Goal: Task Accomplishment & Management: Use online tool/utility

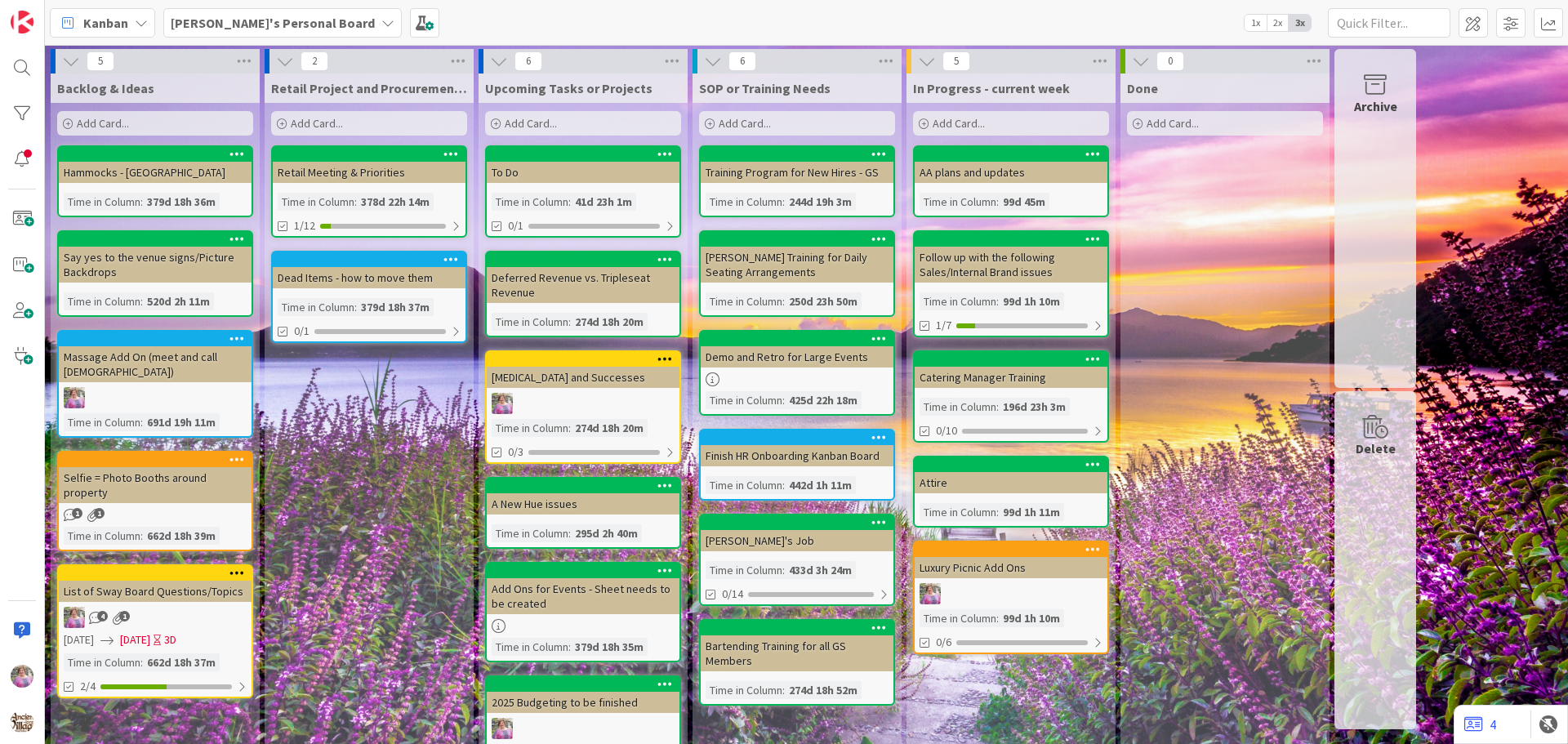
click at [245, 21] on b "[PERSON_NAME]'s Personal Board" at bounding box center [273, 22] width 204 height 16
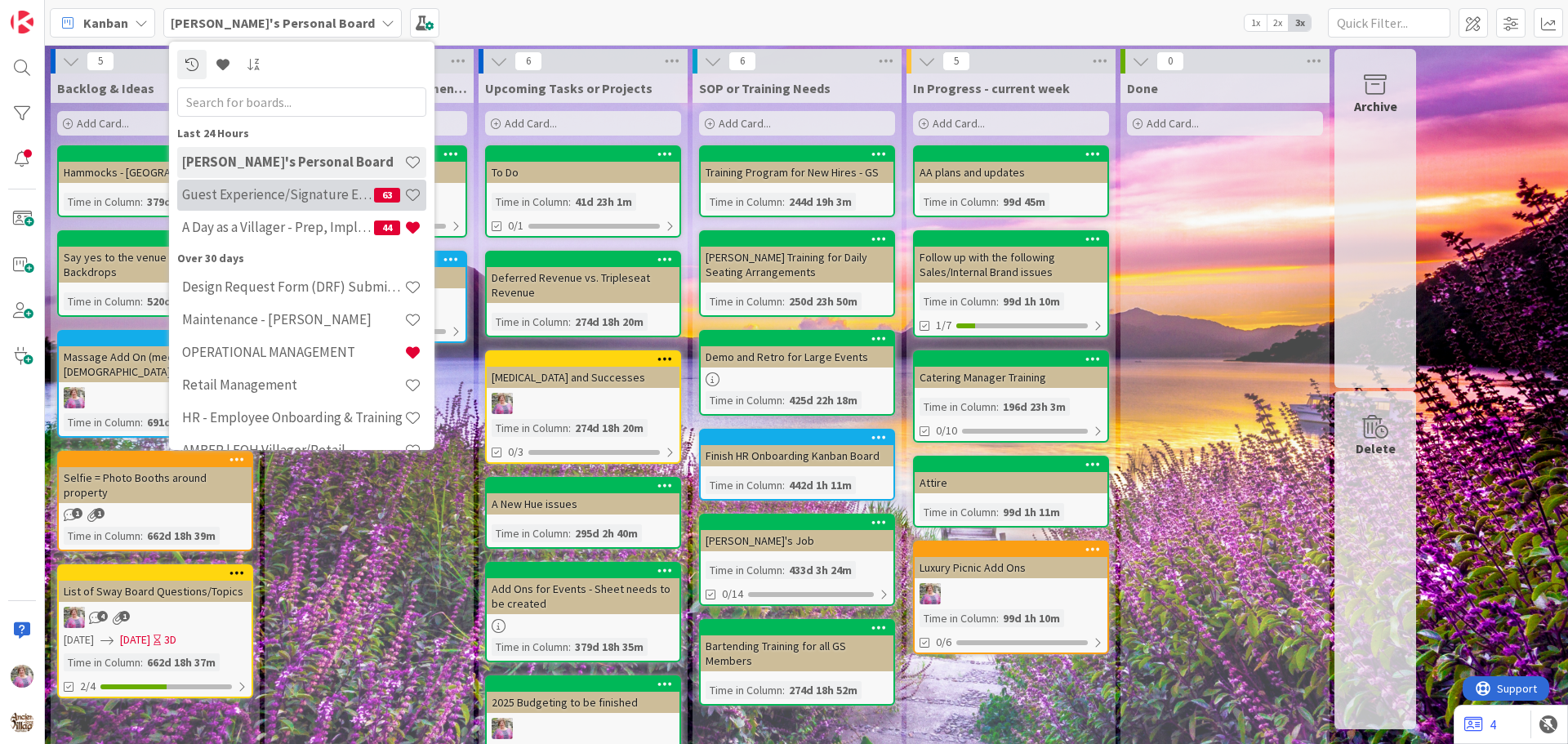
click at [271, 191] on h4 "Guest Experience/Signature Events" at bounding box center [277, 194] width 192 height 16
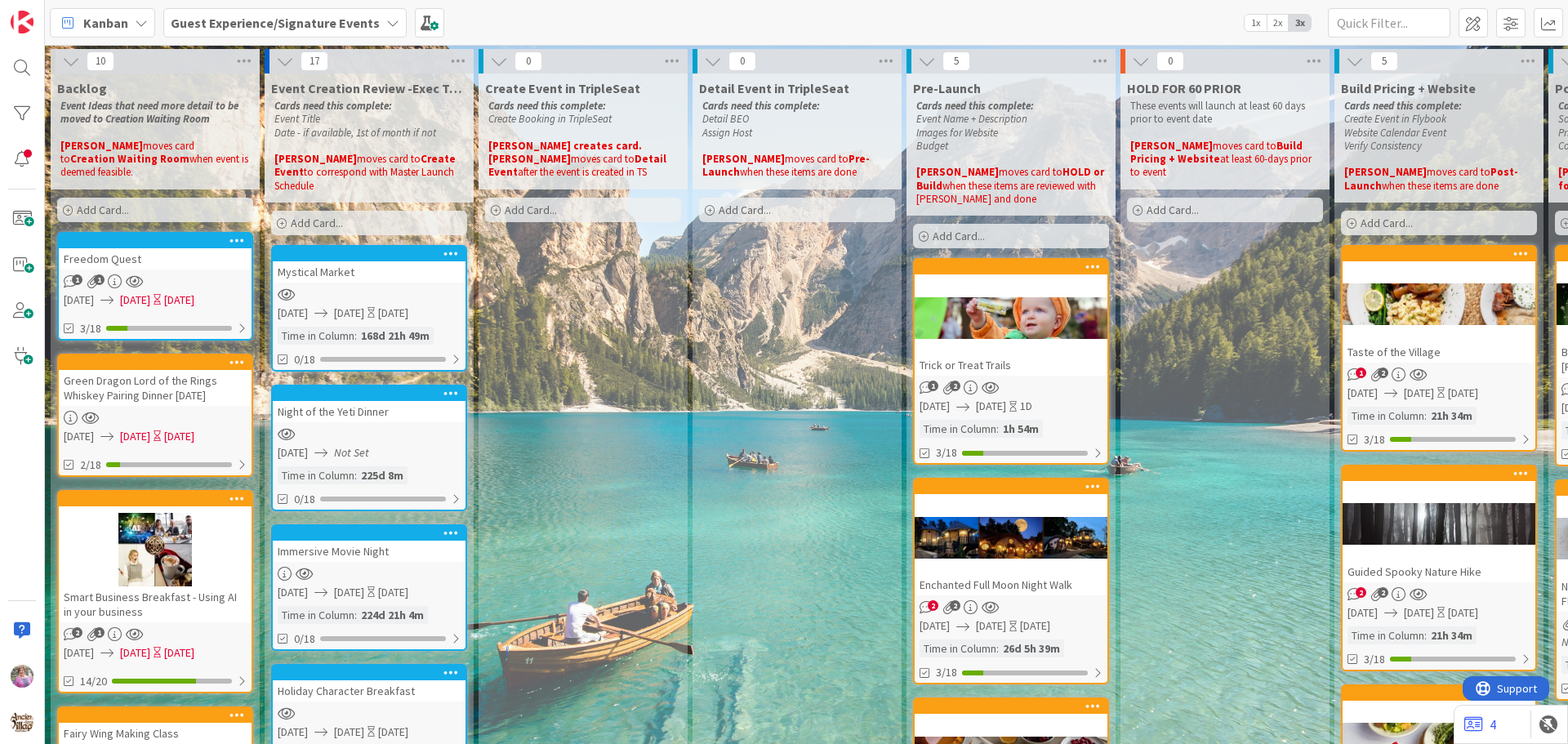
click at [618, 209] on div "Add Card..." at bounding box center [583, 210] width 196 height 24
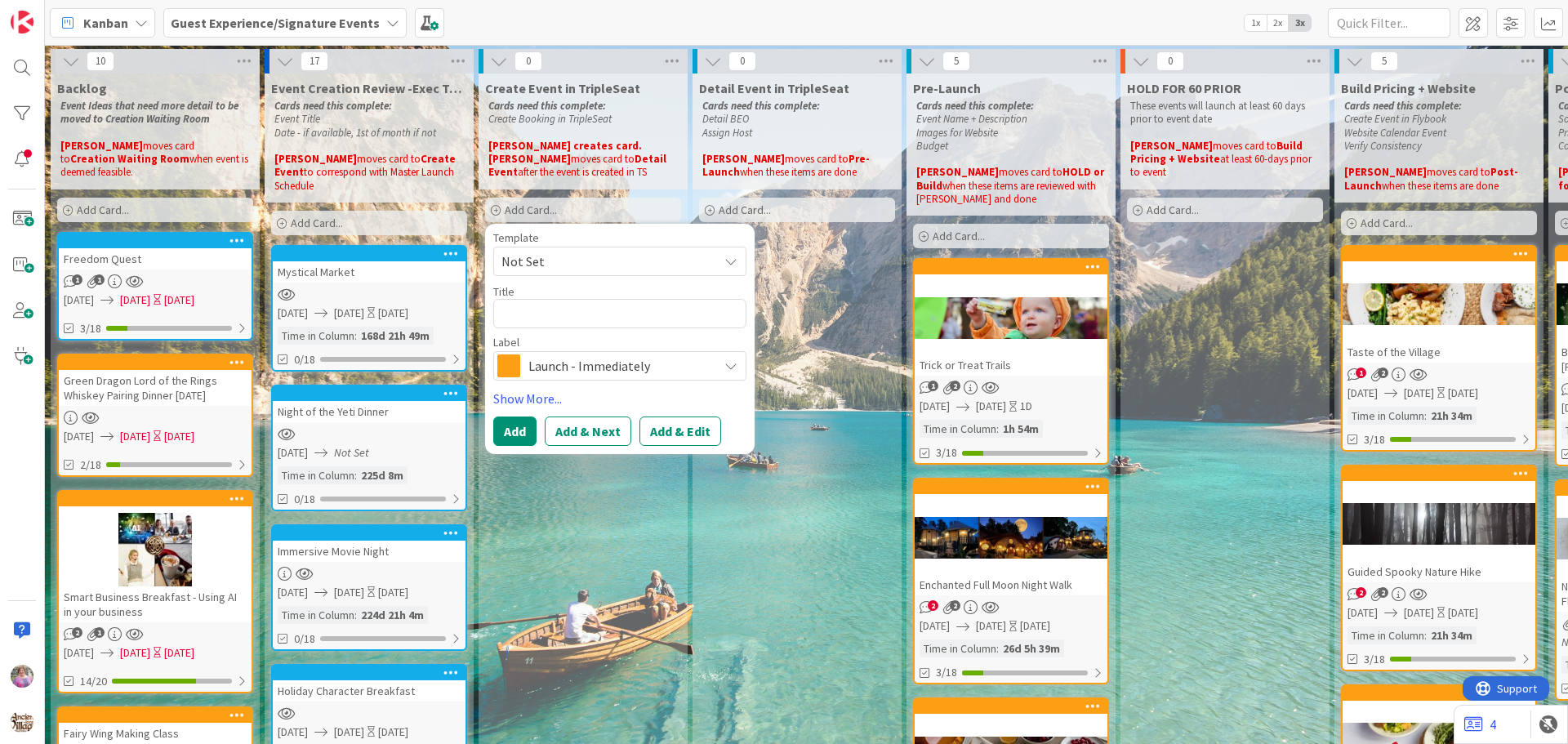
click at [587, 257] on span "Not Set" at bounding box center [603, 261] width 204 height 21
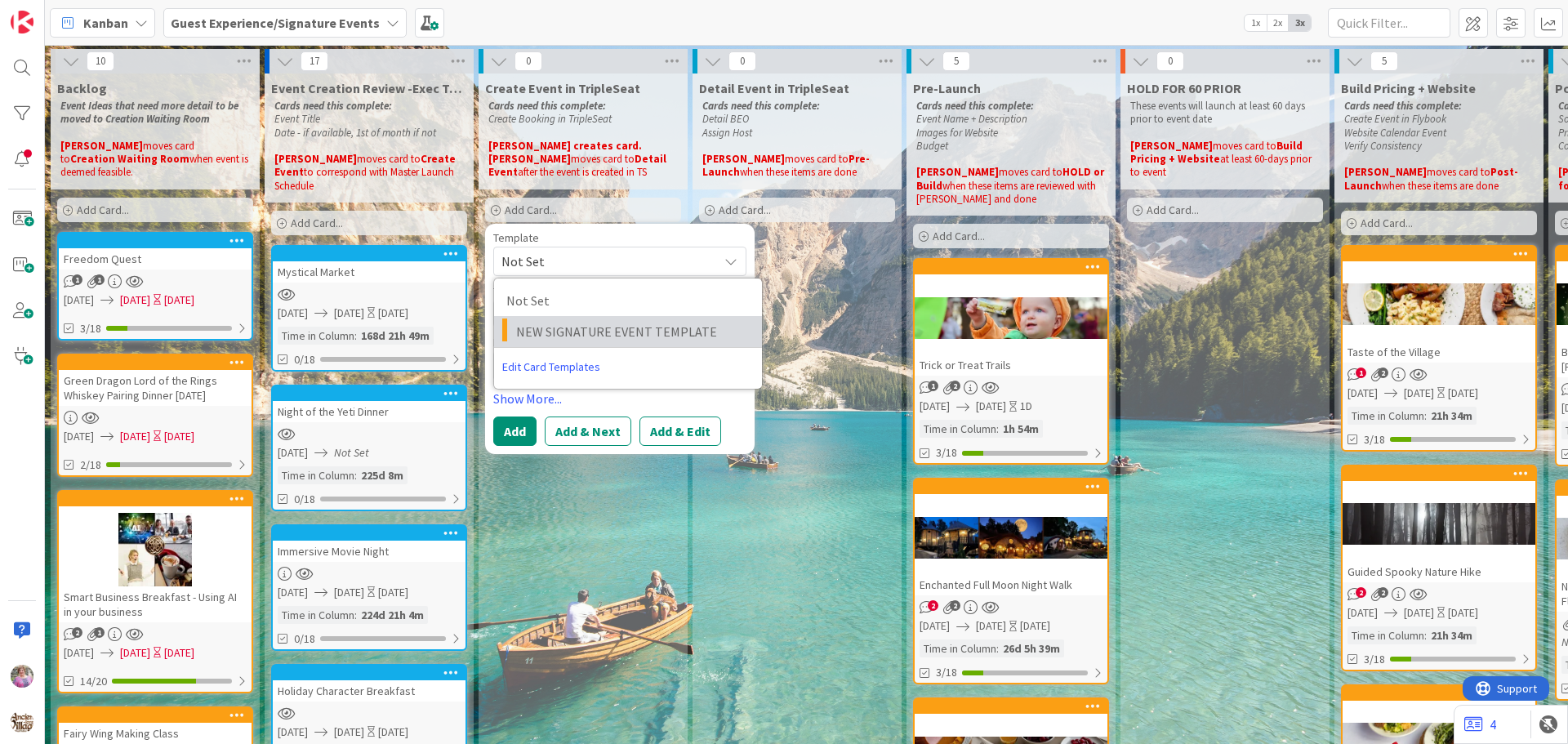
click at [582, 331] on span "NEW SIGNATURE EVENT TEMPLATE" at bounding box center [633, 332] width 234 height 21
type textarea "x"
type textarea "NEW SIGNATURE EVENT TEMPLATE"
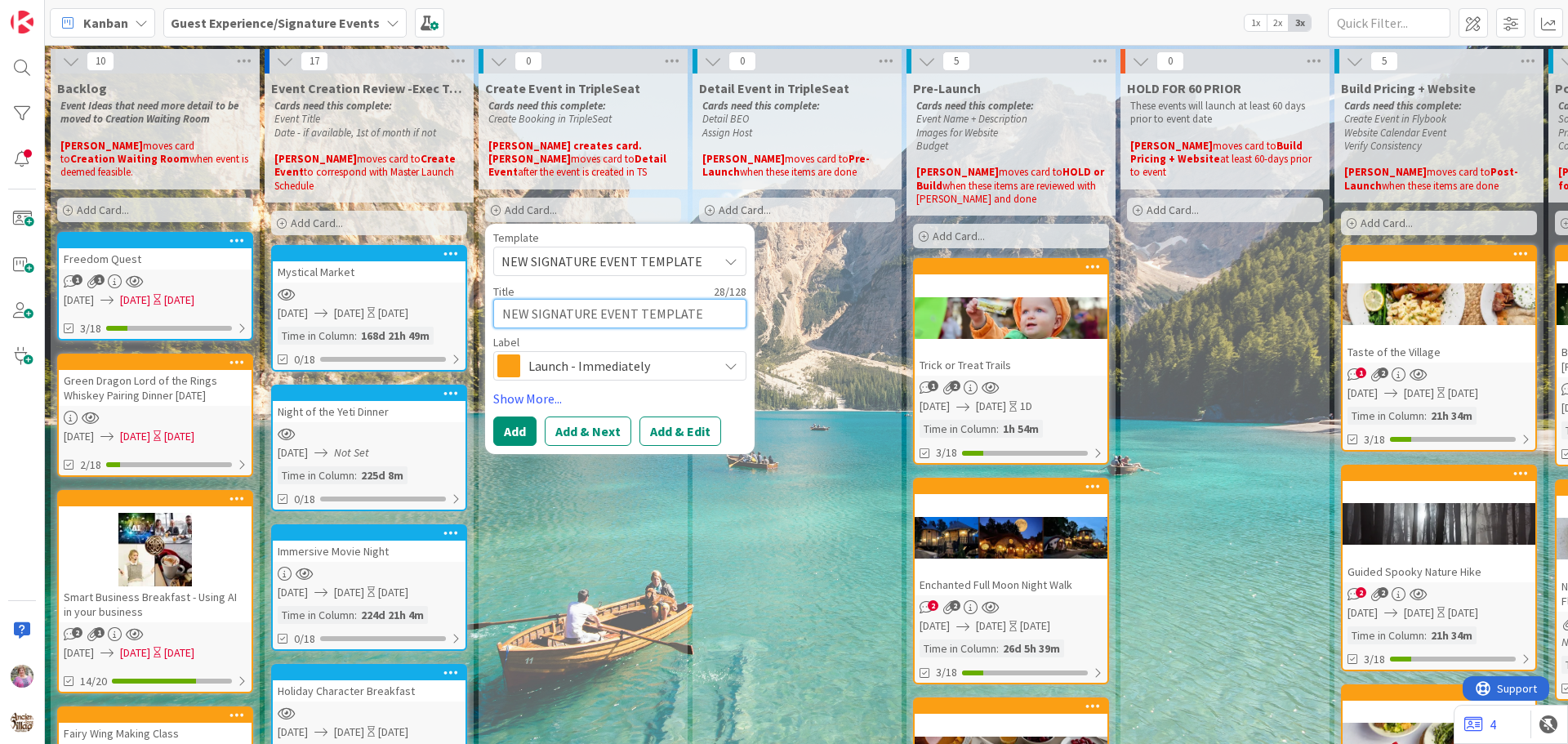
drag, startPoint x: 737, startPoint y: 306, endPoint x: 401, endPoint y: 306, distance: 336.0
type textarea "x"
type textarea "I"
type textarea "x"
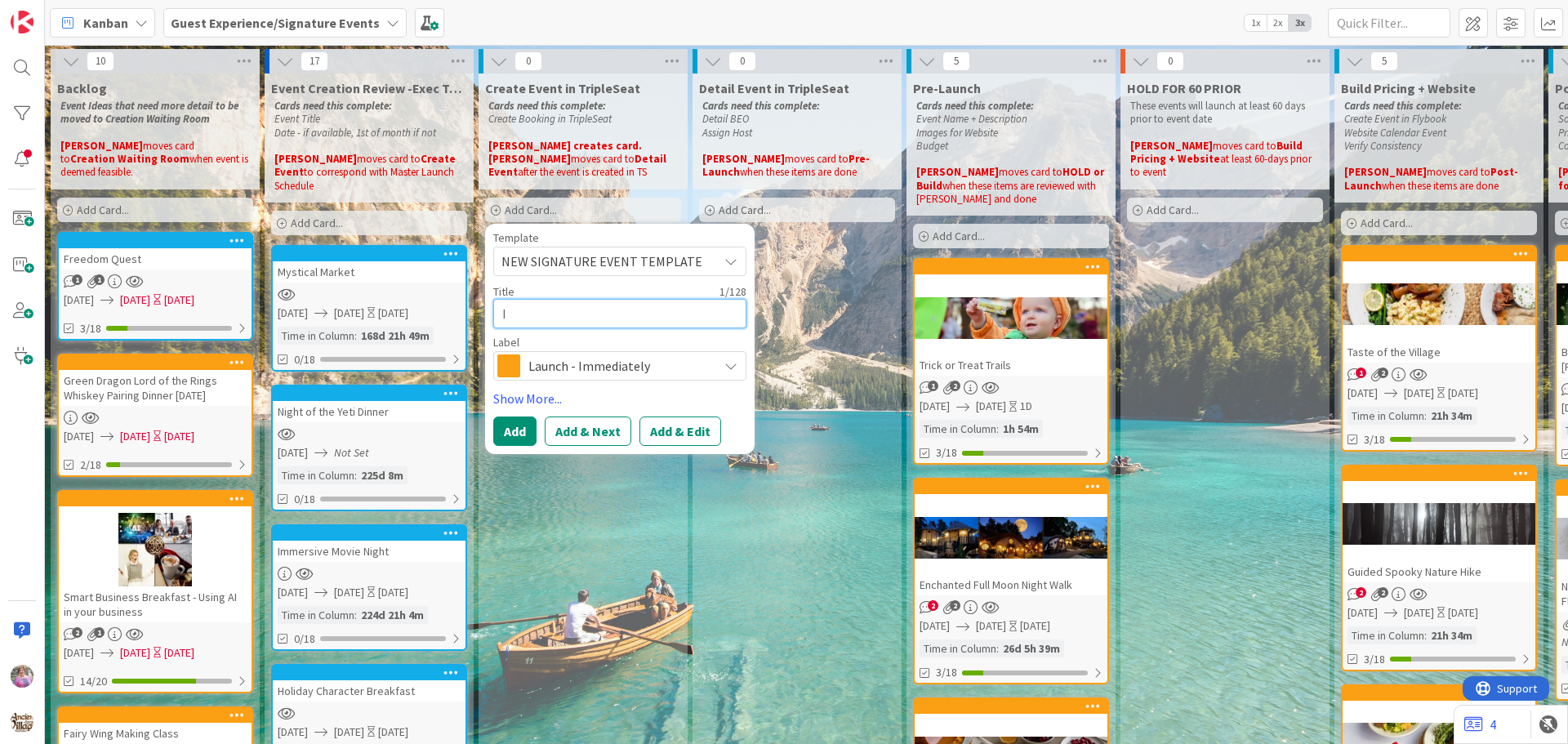
type textarea "Im"
type textarea "x"
type textarea "Imme"
type textarea "x"
type textarea "Immer"
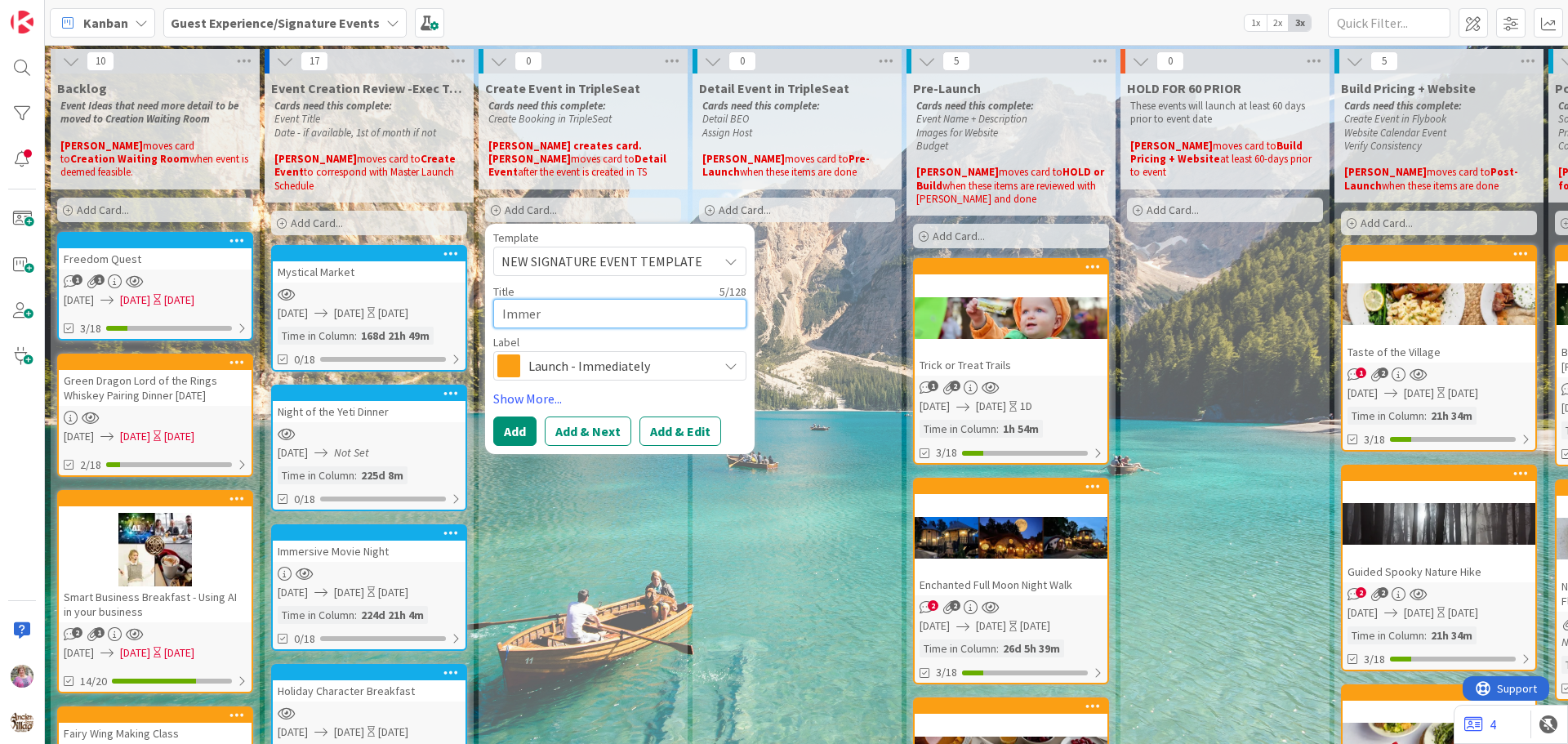
type textarea "x"
type textarea "Immers"
type textarea "x"
type textarea "Immersi"
type textarea "x"
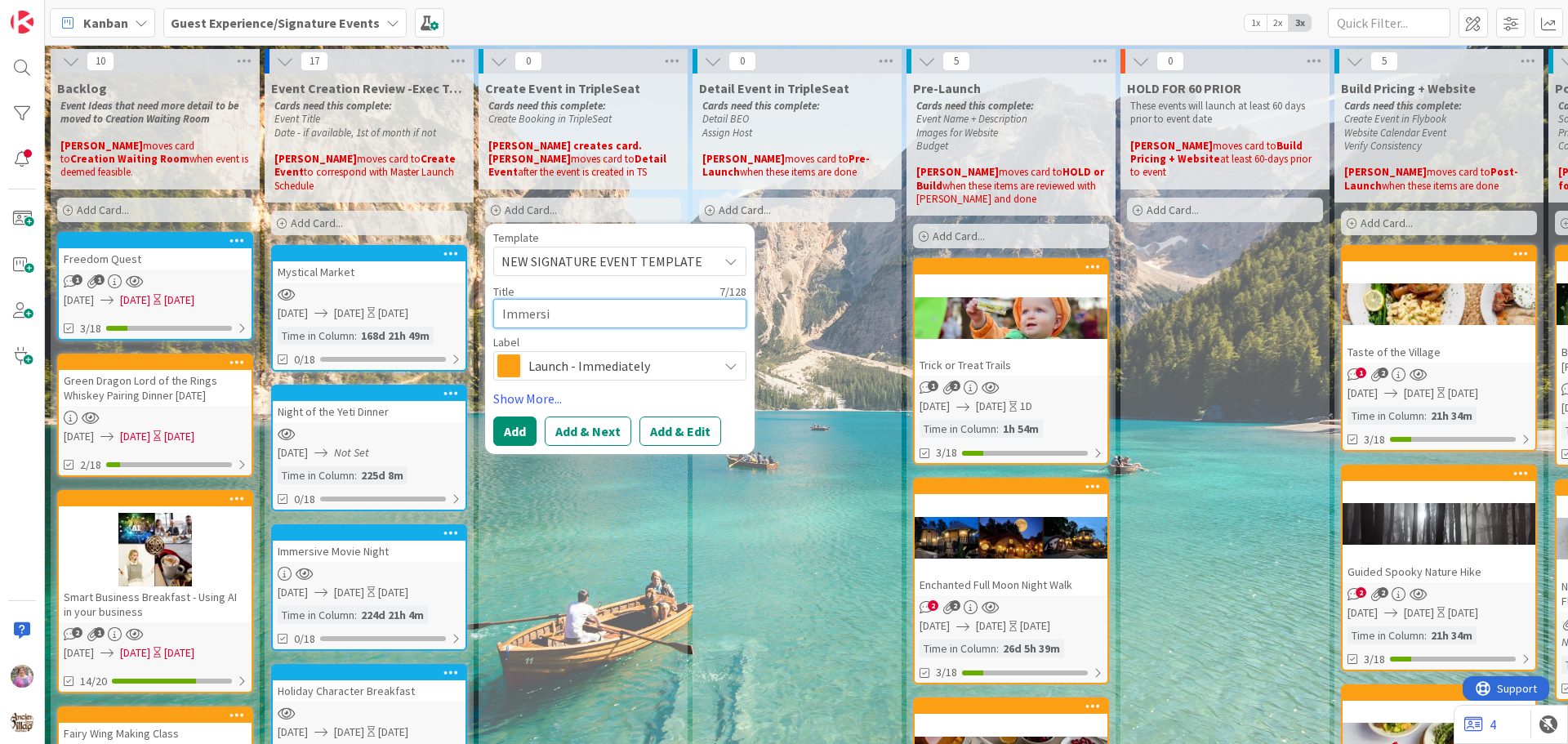
type textarea "Immersiv"
type textarea "x"
type textarea "Immersive"
type textarea "x"
type textarea "Immersive"
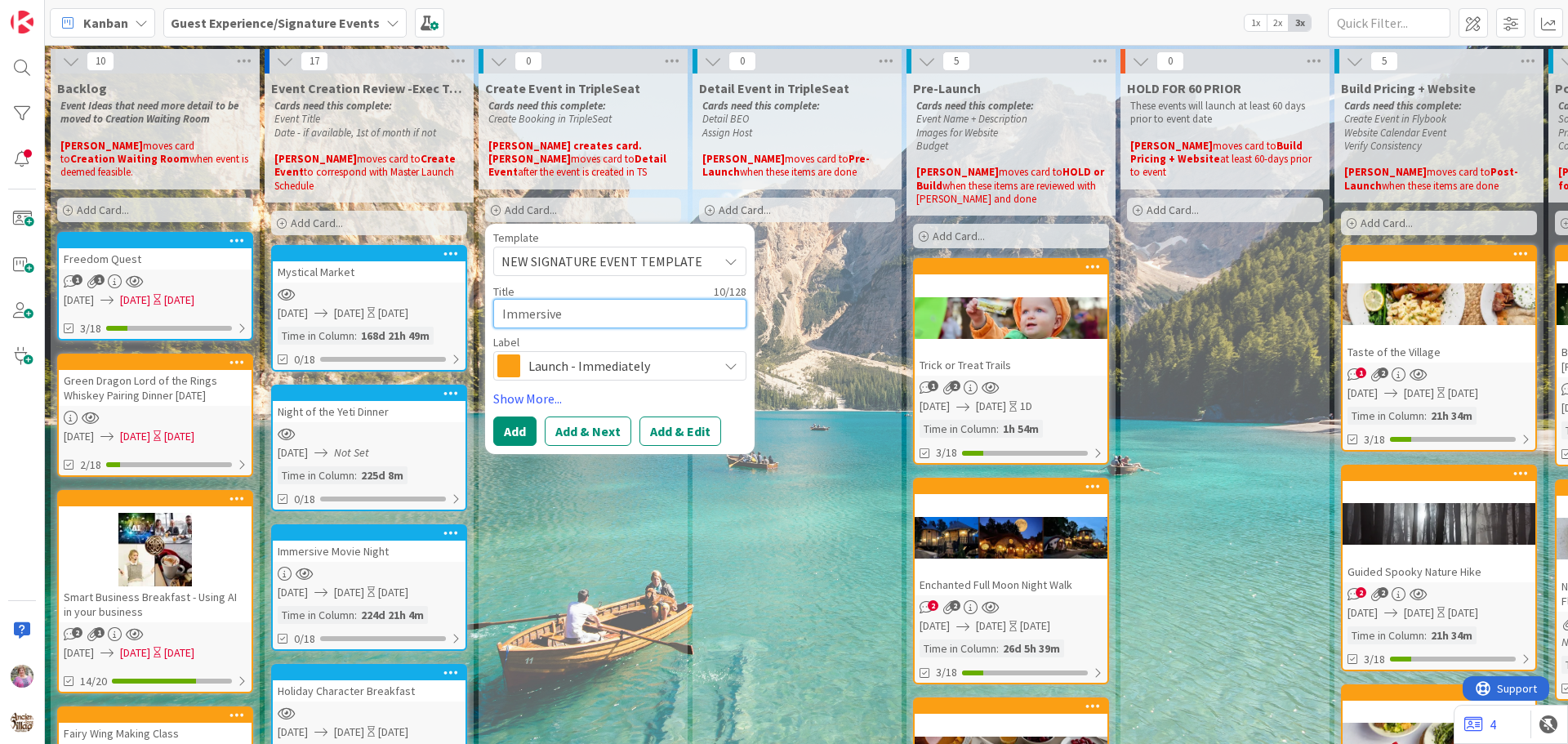
type textarea "x"
type textarea "Immersive M"
type textarea "x"
type textarea "Immersive Mov"
type textarea "x"
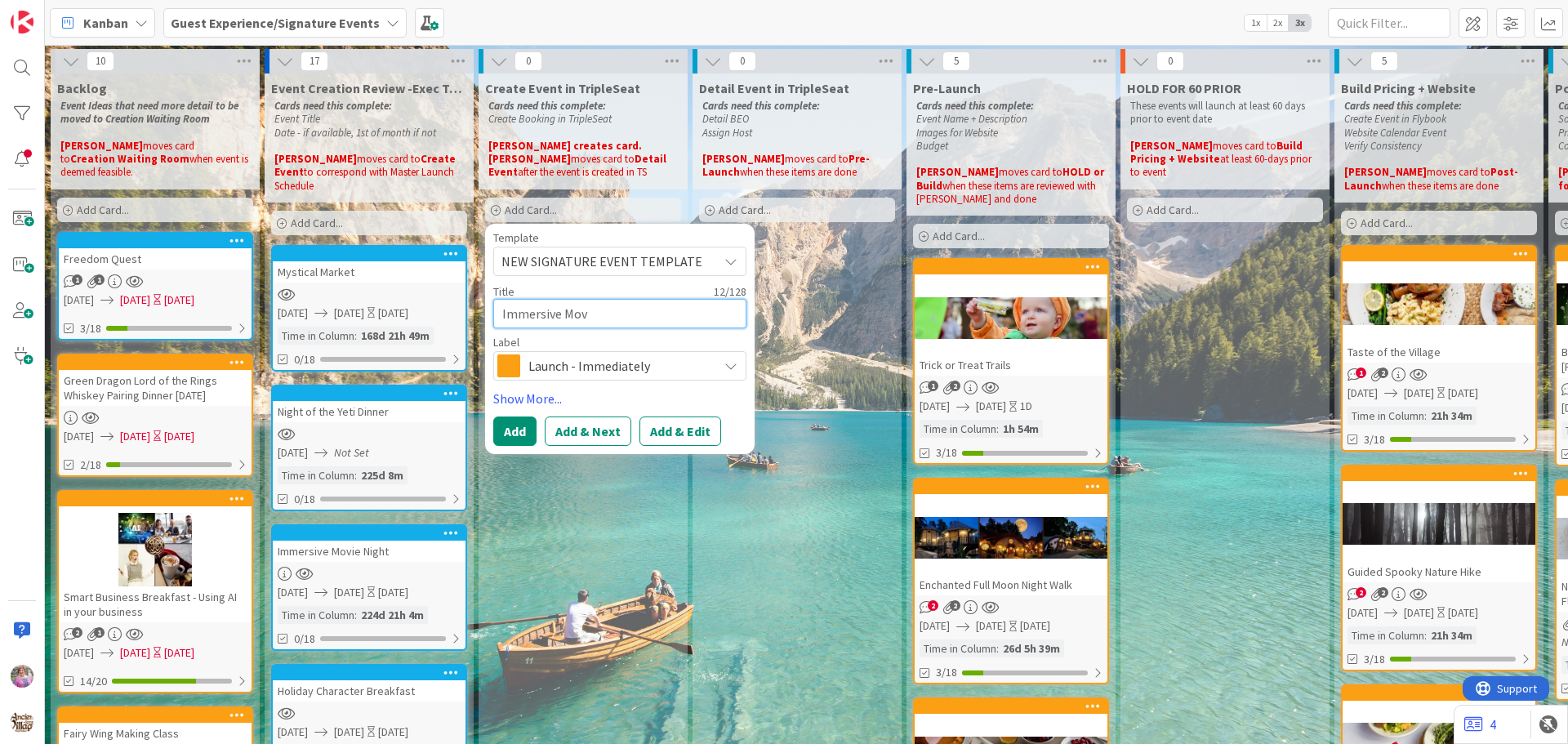
type textarea "Immersive Movi"
type textarea "x"
type textarea "Immersive Movie"
type textarea "x"
type textarea "Immersive Movie"
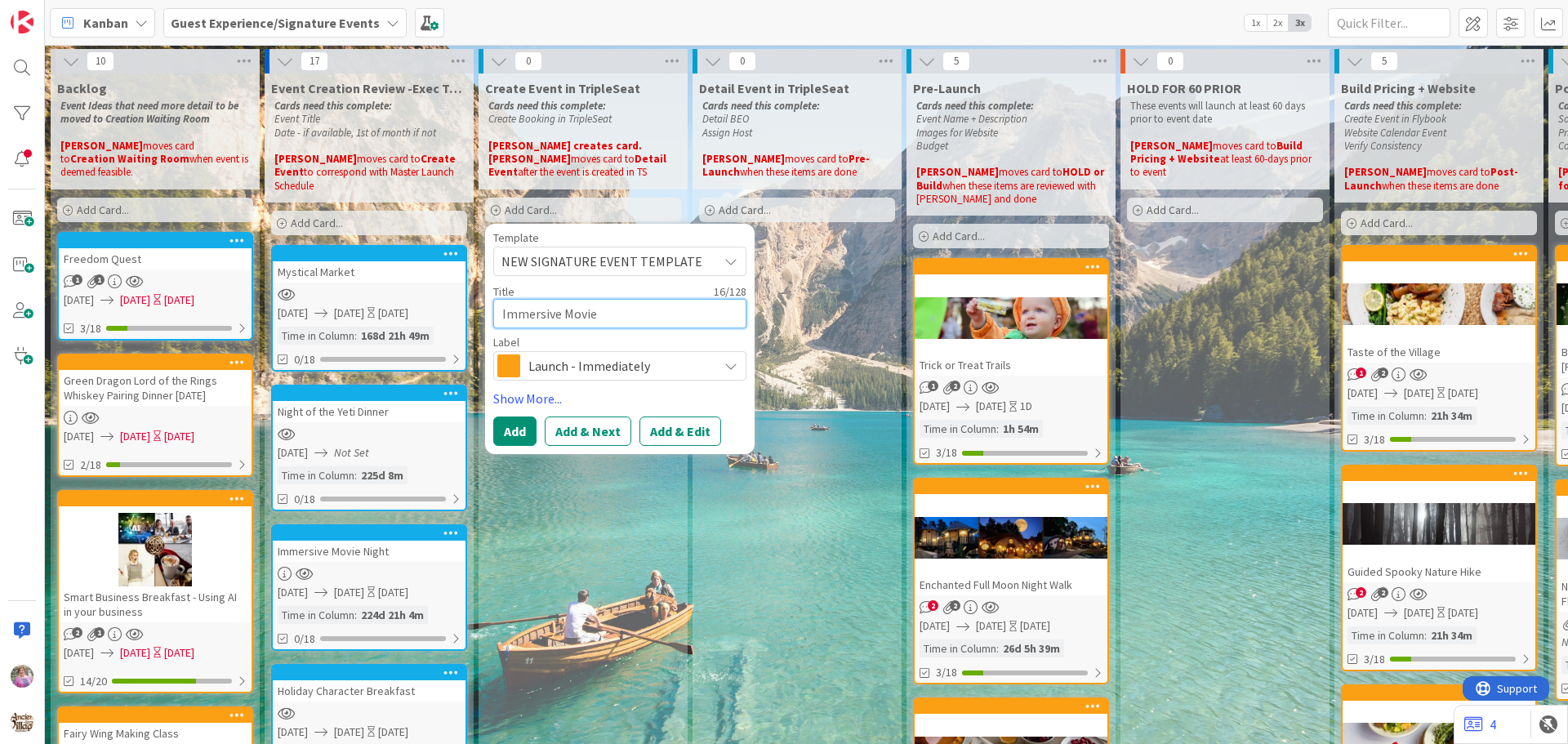
type textarea "x"
type textarea "Immersive Movie N"
type textarea "x"
type textarea "Immersive Movie Ni"
type textarea "x"
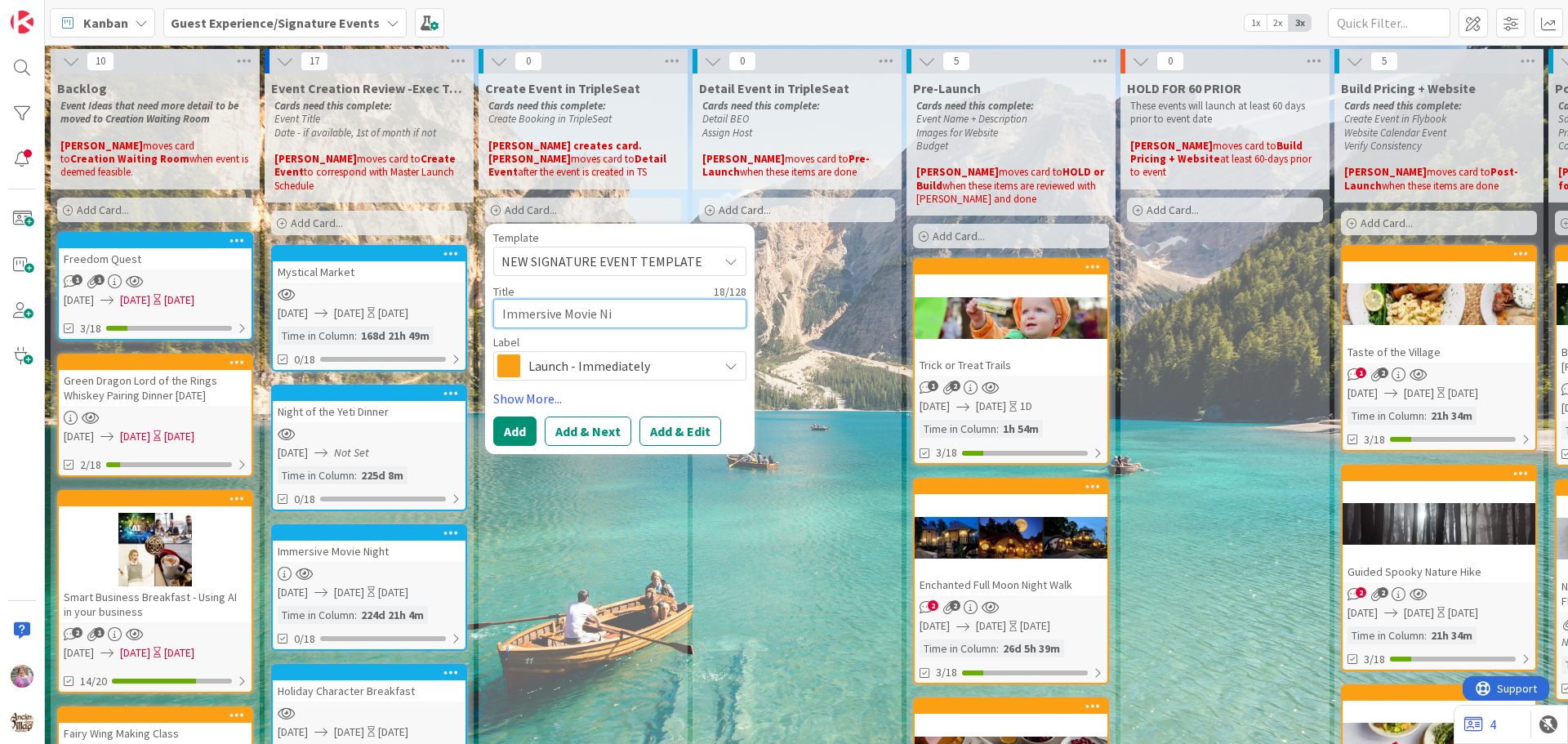
type textarea "Immersive Movie Nig"
type textarea "x"
type textarea "Immersive Movie Nigh"
type textarea "x"
type textarea "Immersive Movie Night"
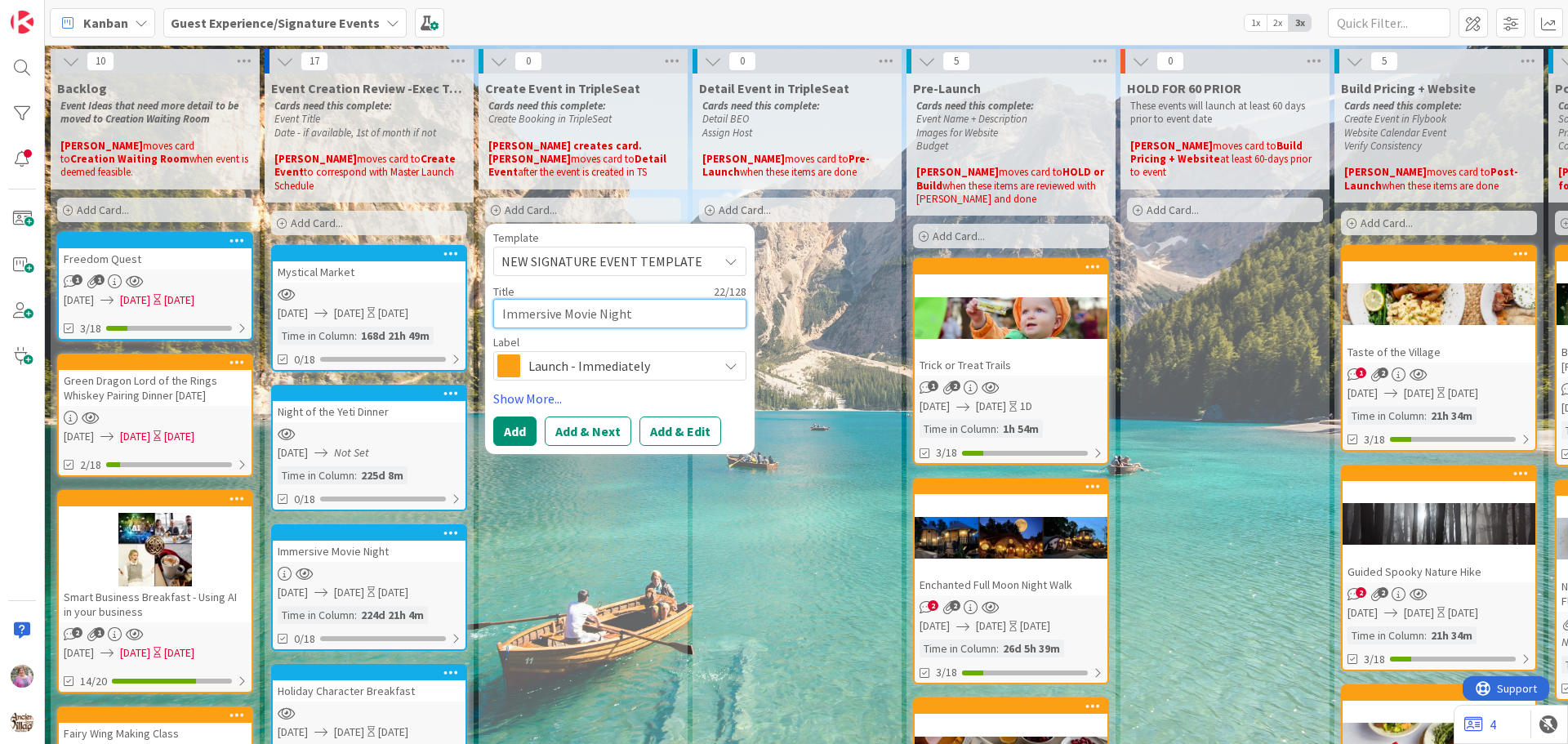
type textarea "x"
type textarea "Immersive Movie Night -"
type textarea "x"
type textarea "Immersive Movie Night - H"
type textarea "x"
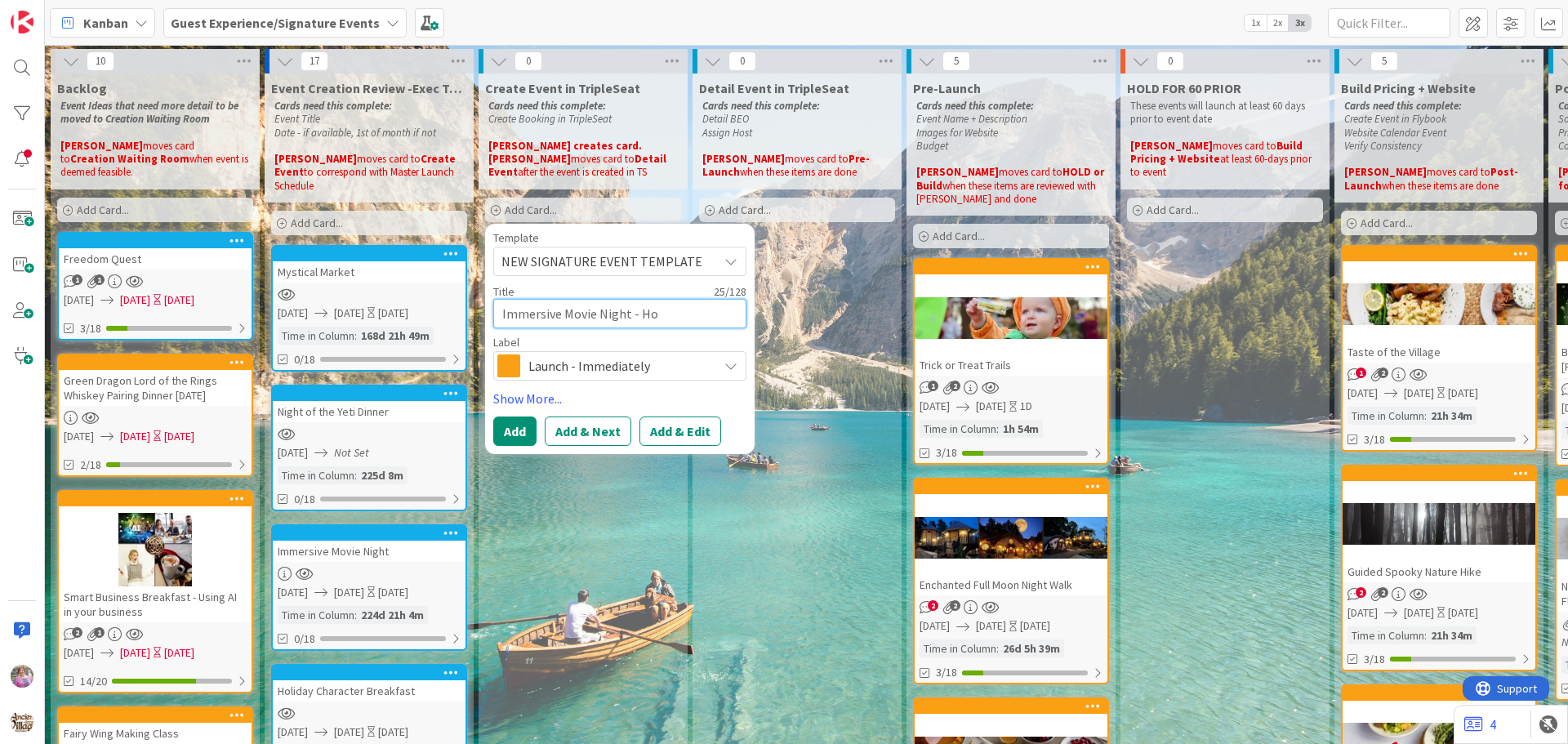
type textarea "Immersive Movie Night - Hoc"
type textarea "x"
type textarea "Immersive Movie Night - Hocu"
type textarea "x"
type textarea "Immersive Movie Night - Hocus"
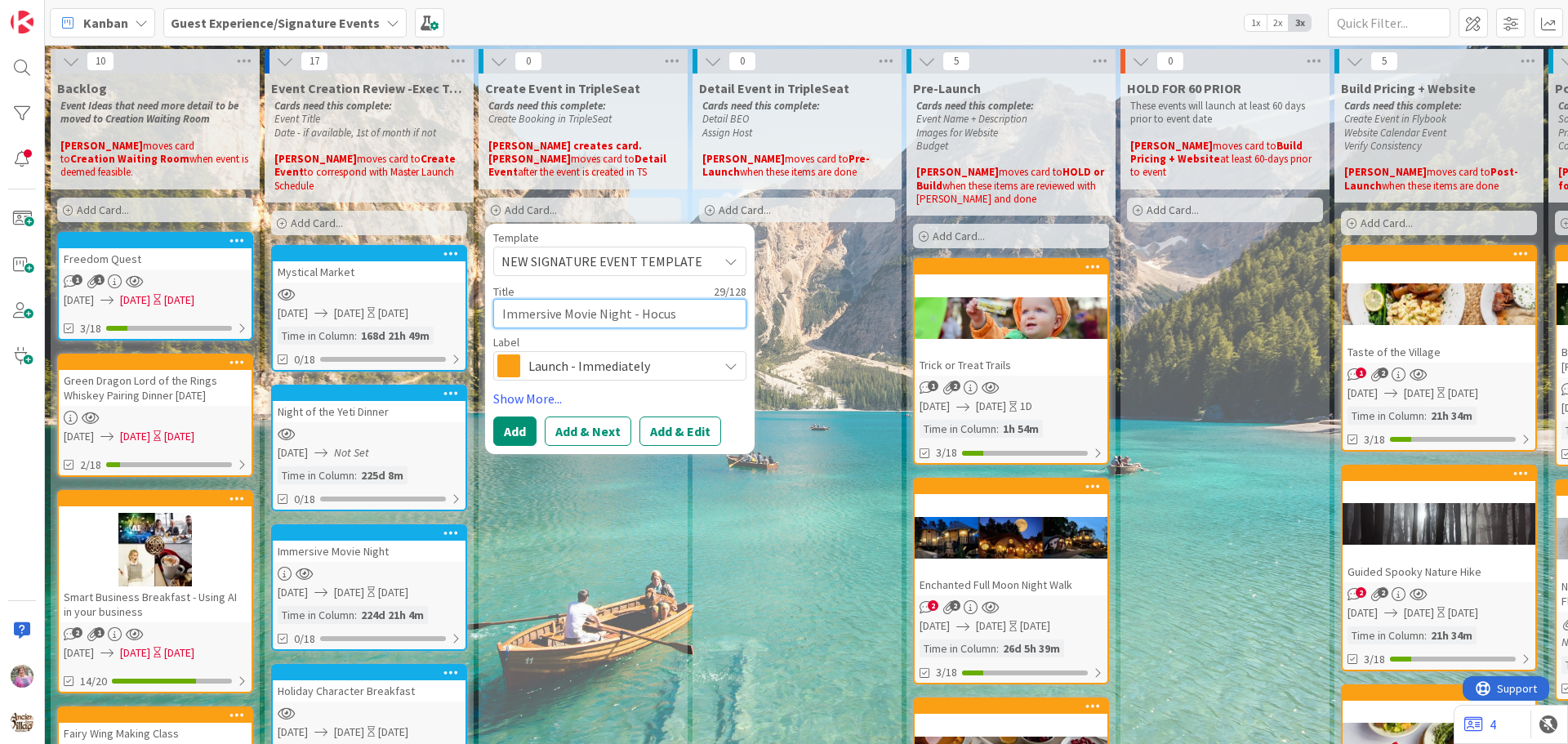
type textarea "x"
type textarea "Immersive Movie Night - Hocus P"
type textarea "x"
type textarea "Immersive Movie Night - Hocus Po"
type textarea "x"
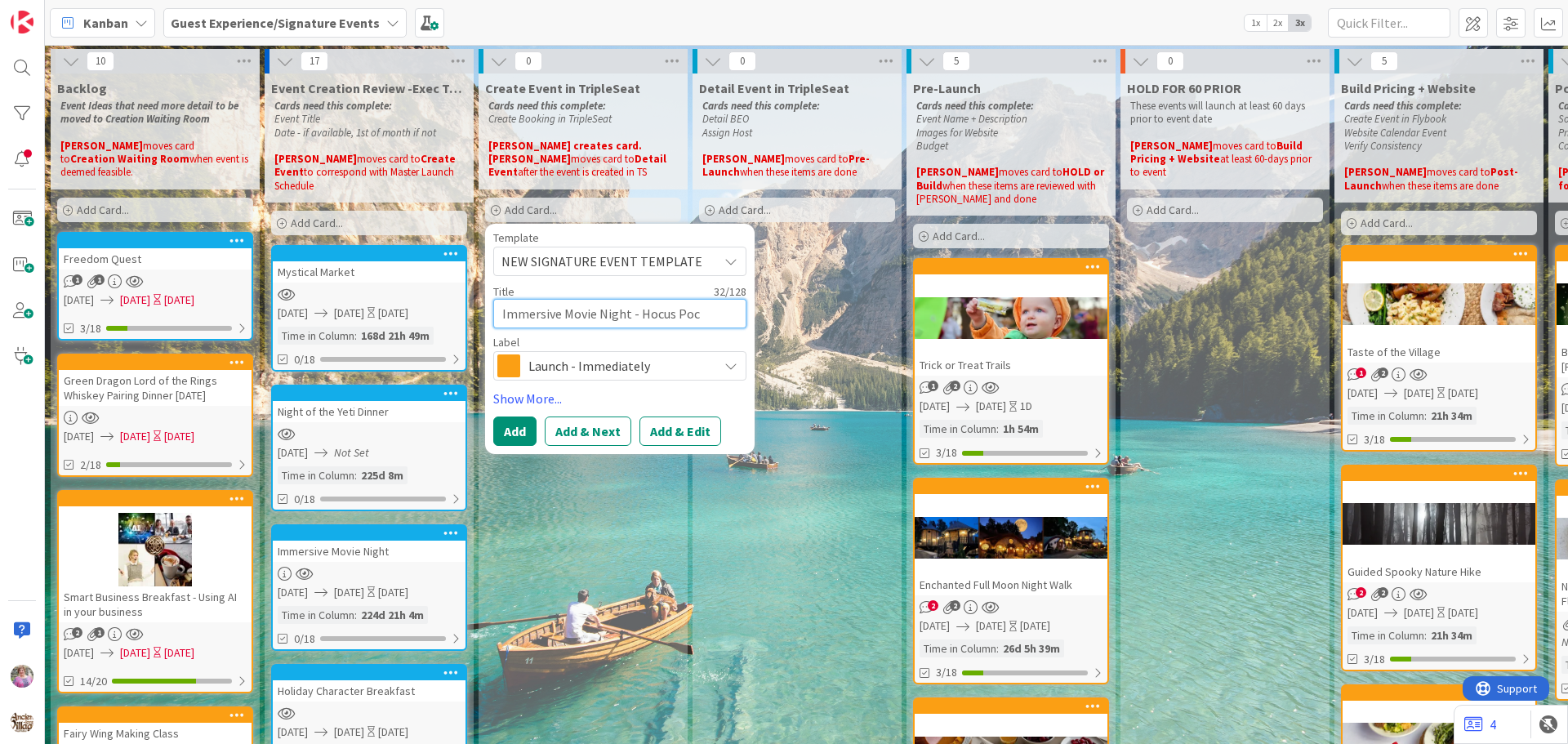
type textarea "Immersive Movie Night - Hocus Pocu"
type textarea "x"
type textarea "Immersive Movie Night - Hocus Pocus"
type textarea "x"
type textarea "Immersive Movie Night - Hocus Pocus"
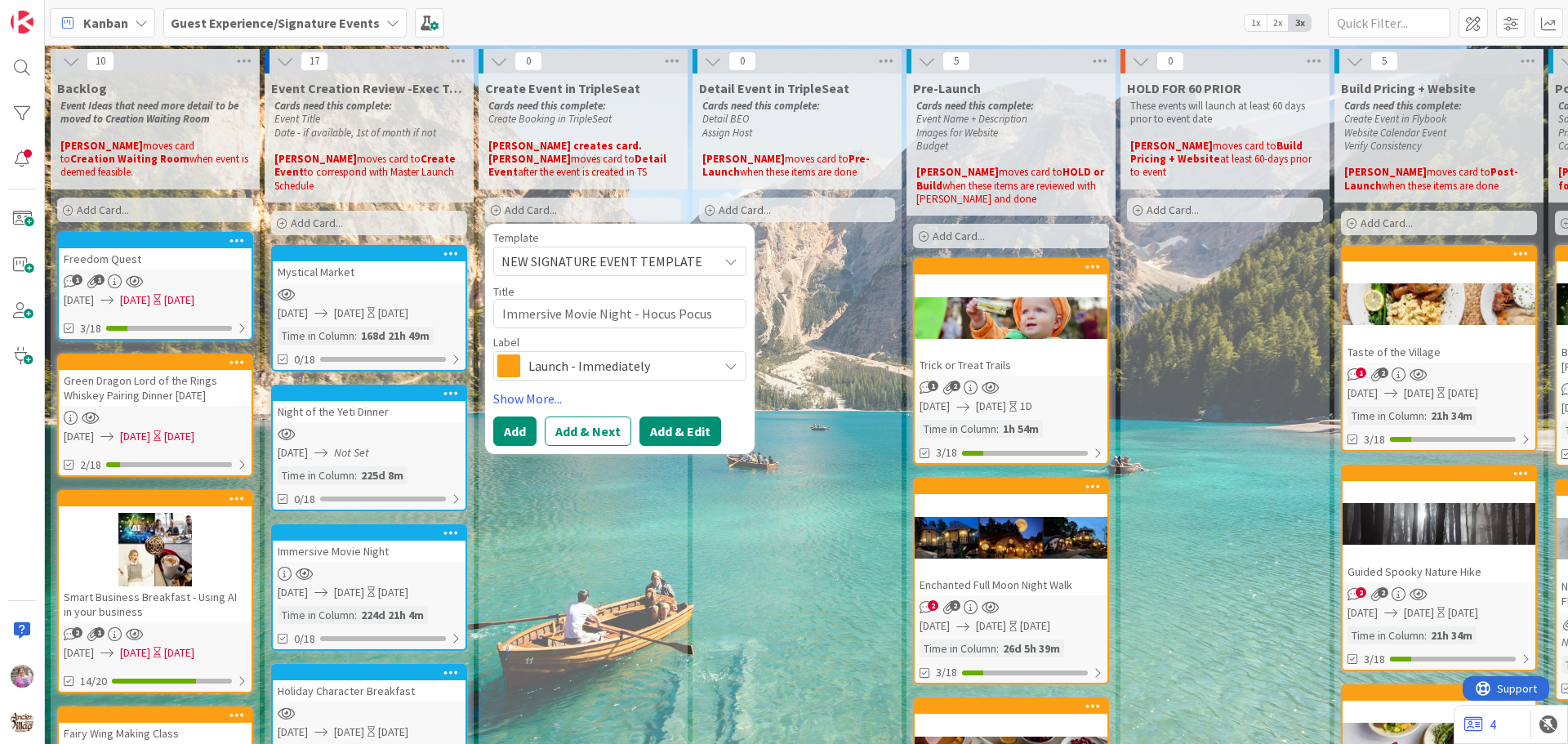
click at [669, 424] on button "Add & Edit" at bounding box center [679, 431] width 81 height 30
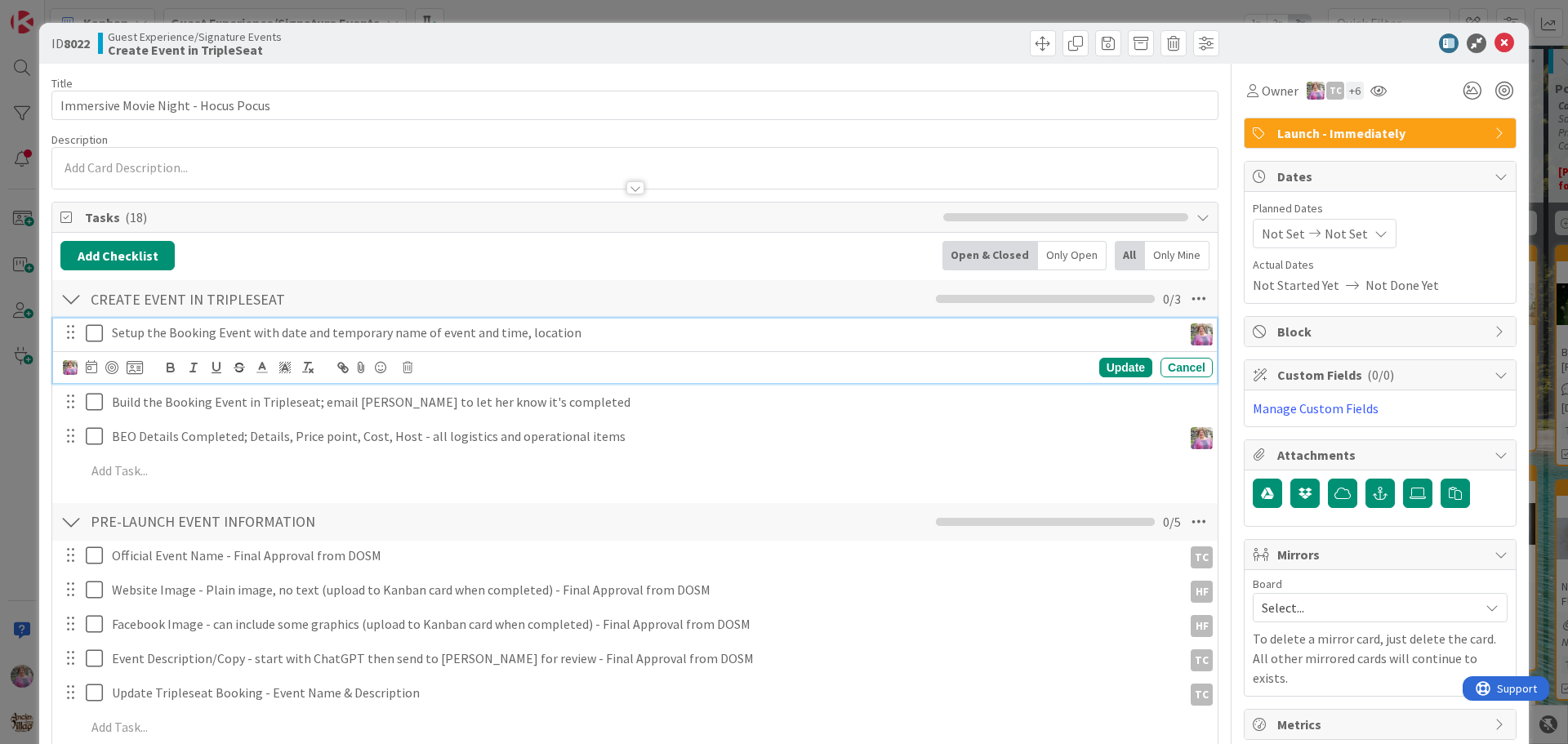
click at [97, 329] on icon at bounding box center [98, 333] width 24 height 20
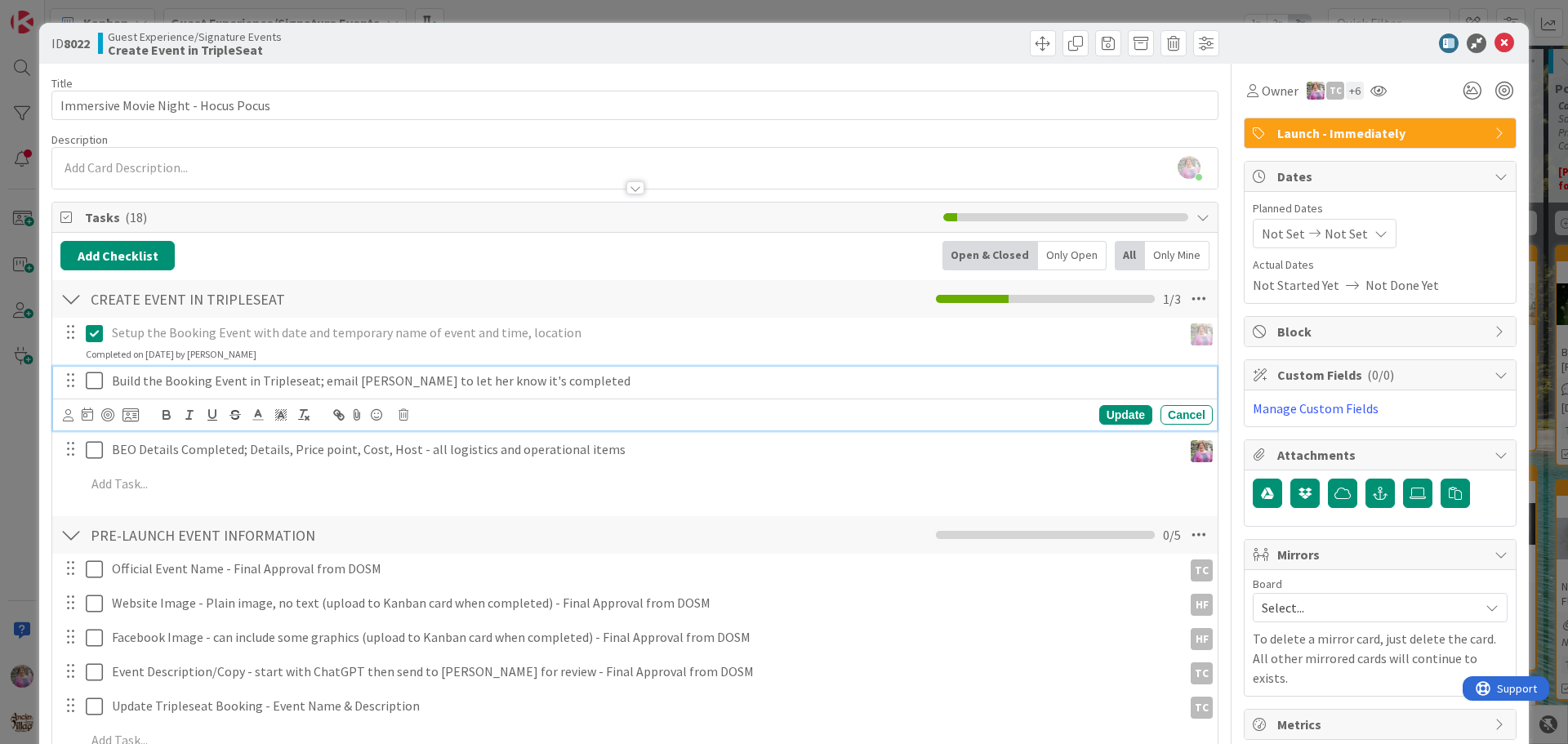
click at [98, 377] on icon at bounding box center [98, 381] width 24 height 20
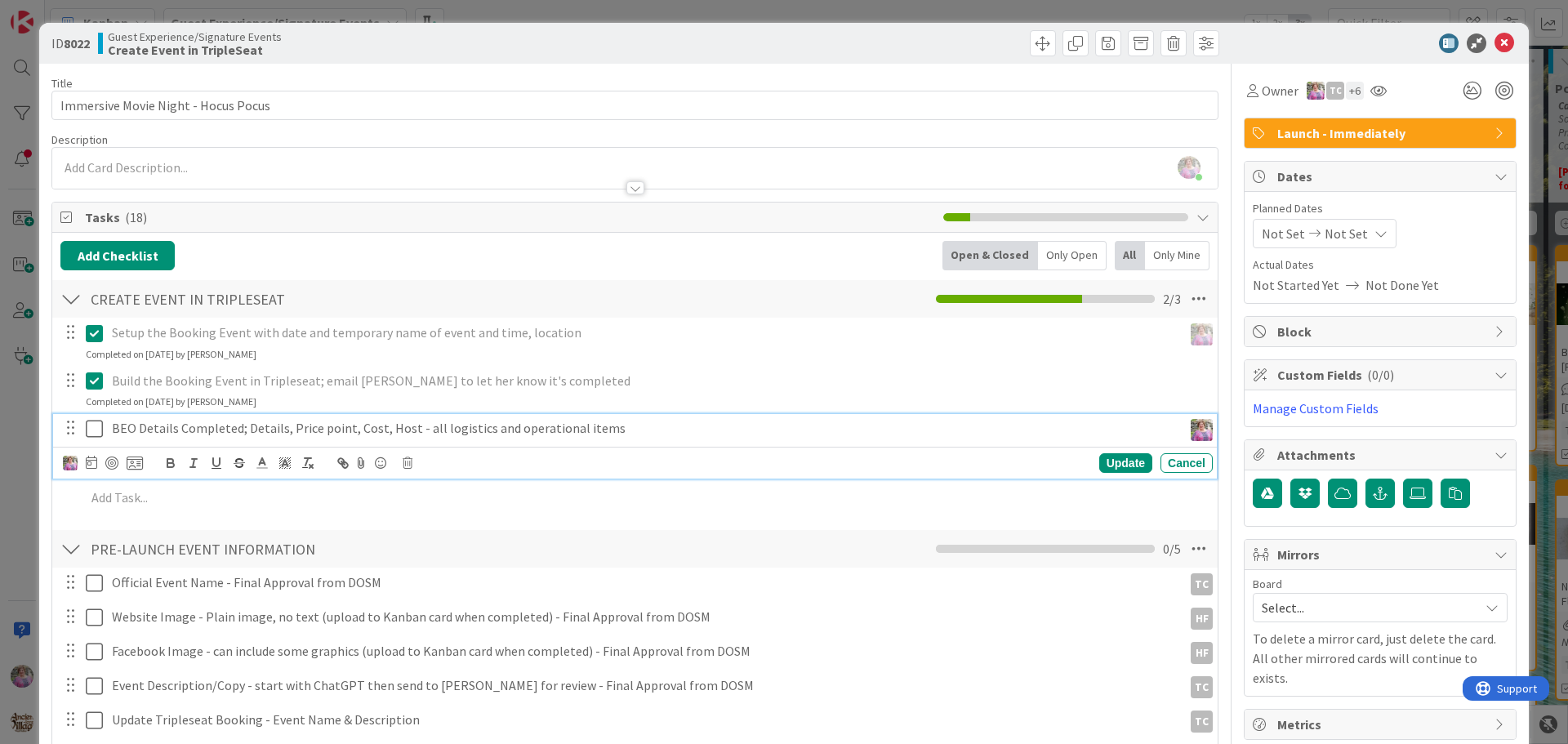
click at [94, 431] on icon at bounding box center [98, 429] width 24 height 20
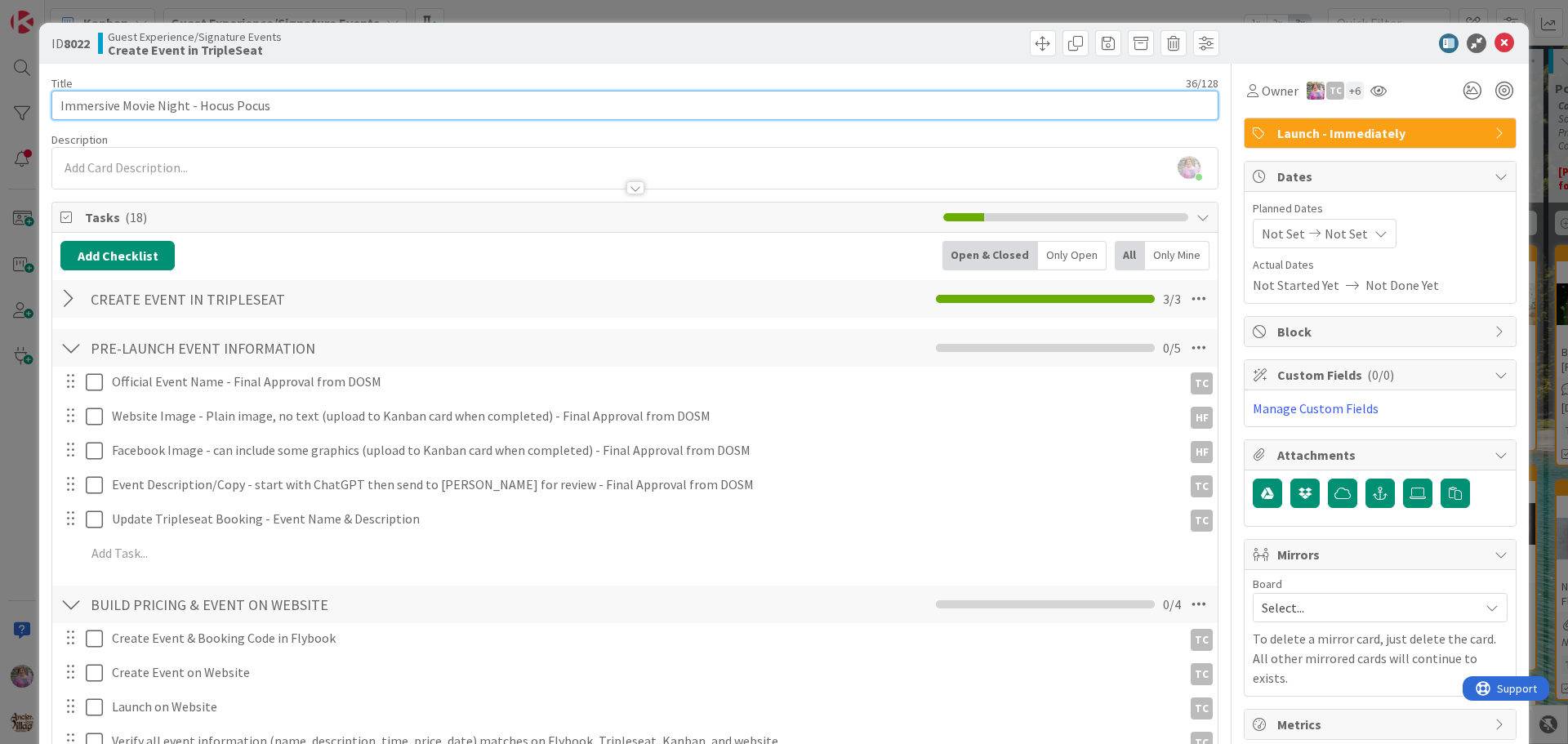
click at [311, 107] on input "Immersive Movie Night - Hocus Pocus" at bounding box center [635, 105] width 1167 height 30
type input "Immersive Movie Night - Hocus Pocus 10/9/25"
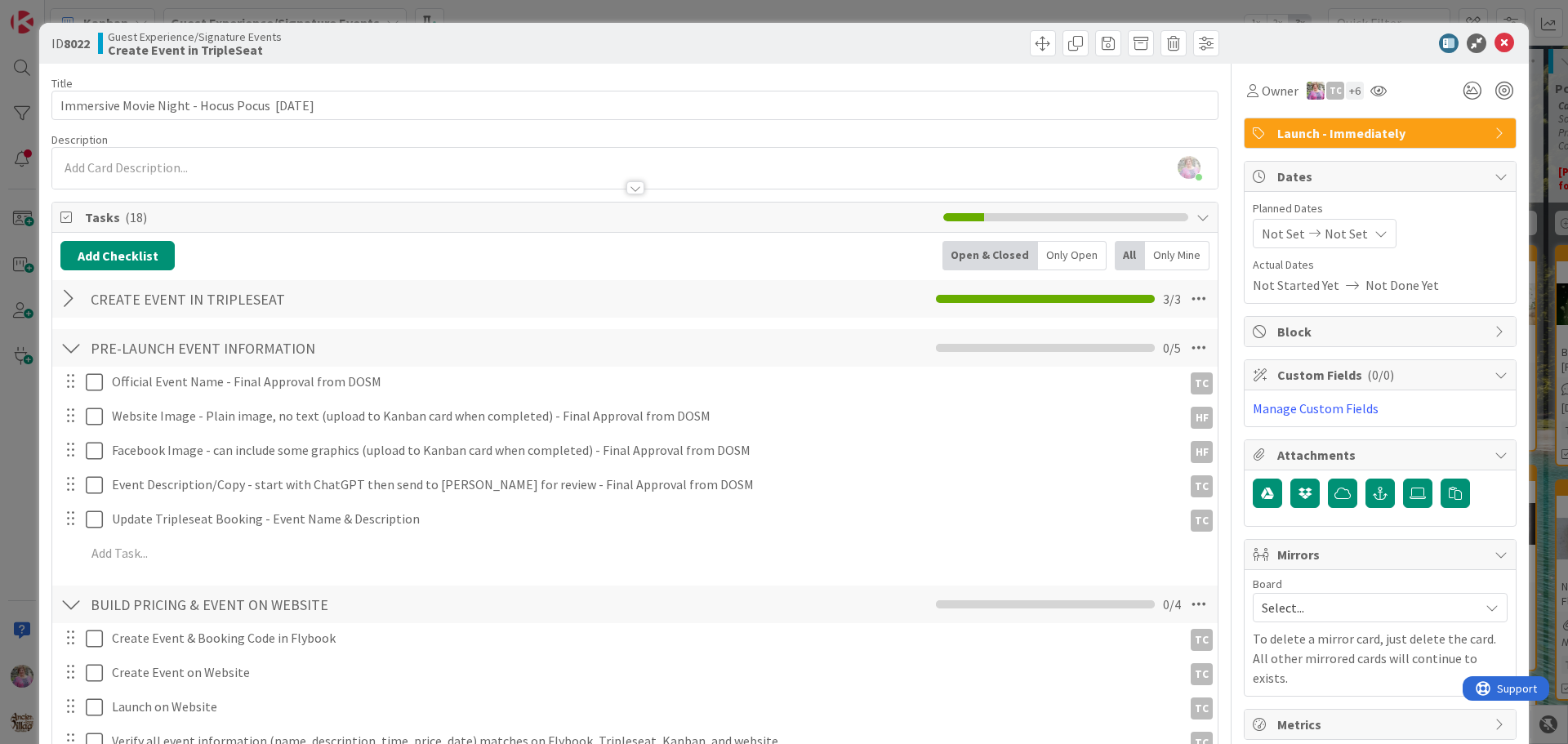
click at [1262, 233] on span "Not Set" at bounding box center [1283, 234] width 43 height 20
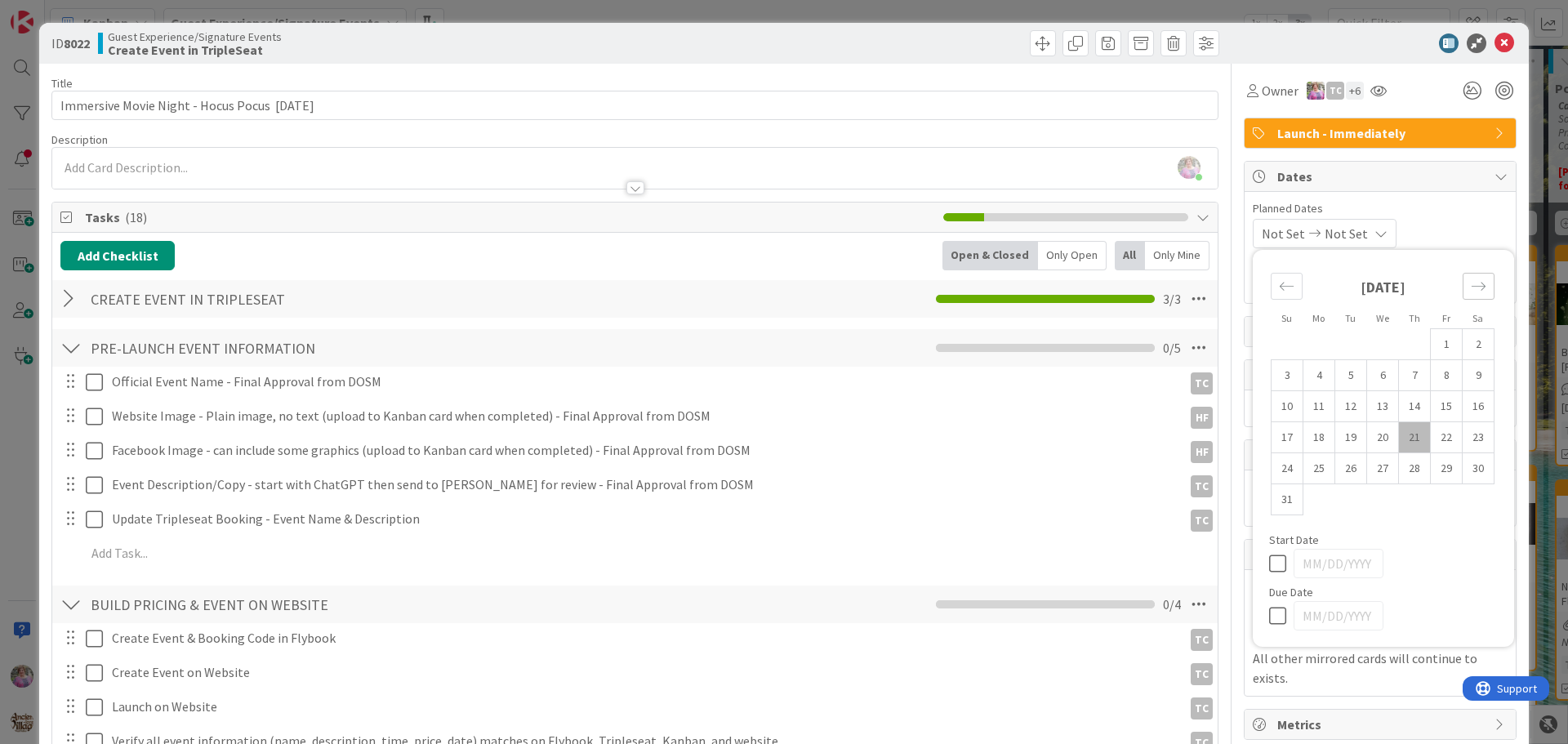
click at [1470, 288] on icon "Move forward to switch to the next month." at bounding box center [1478, 286] width 15 height 15
click at [1399, 376] on td "9" at bounding box center [1415, 375] width 32 height 31
type input "10/09/2025"
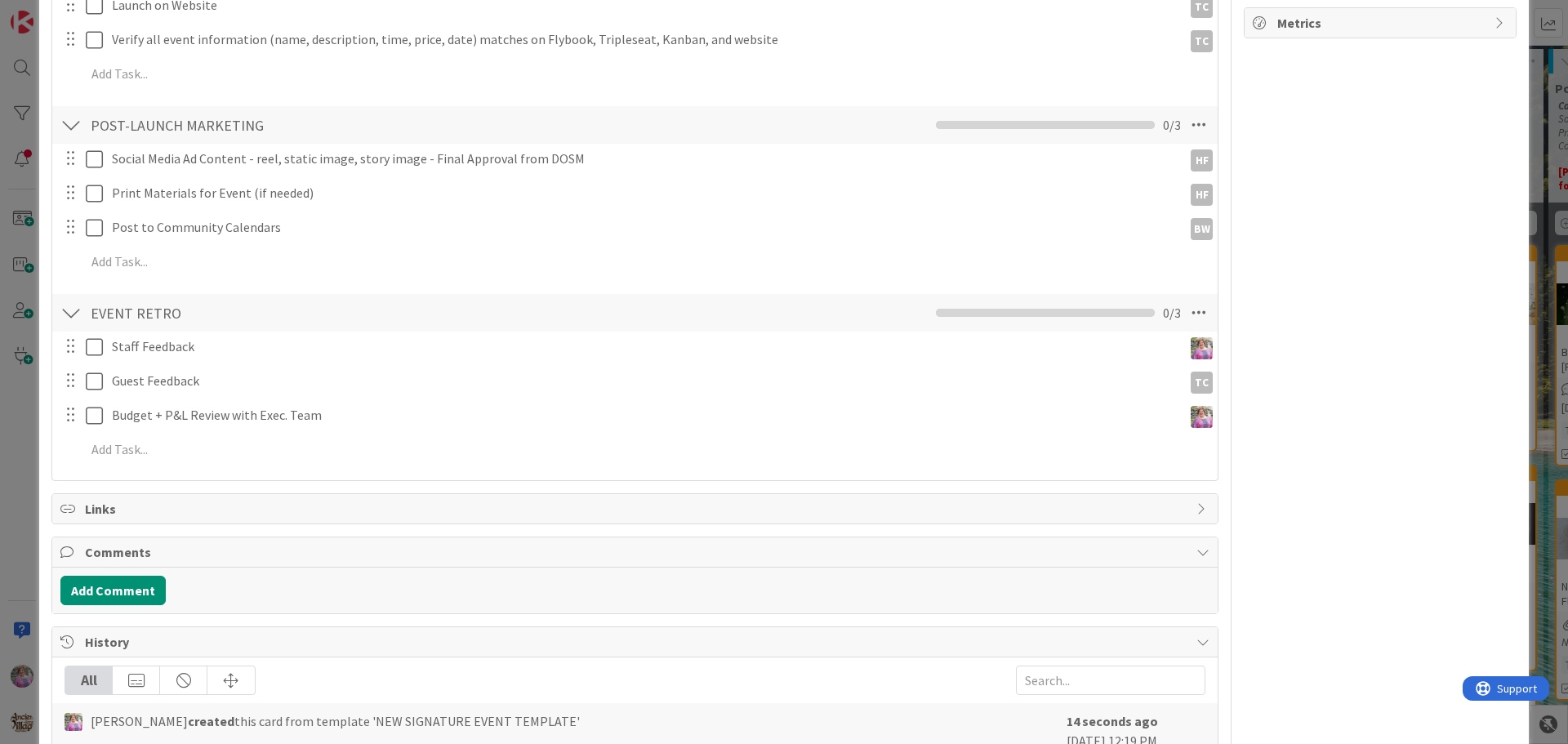
scroll to position [760, 0]
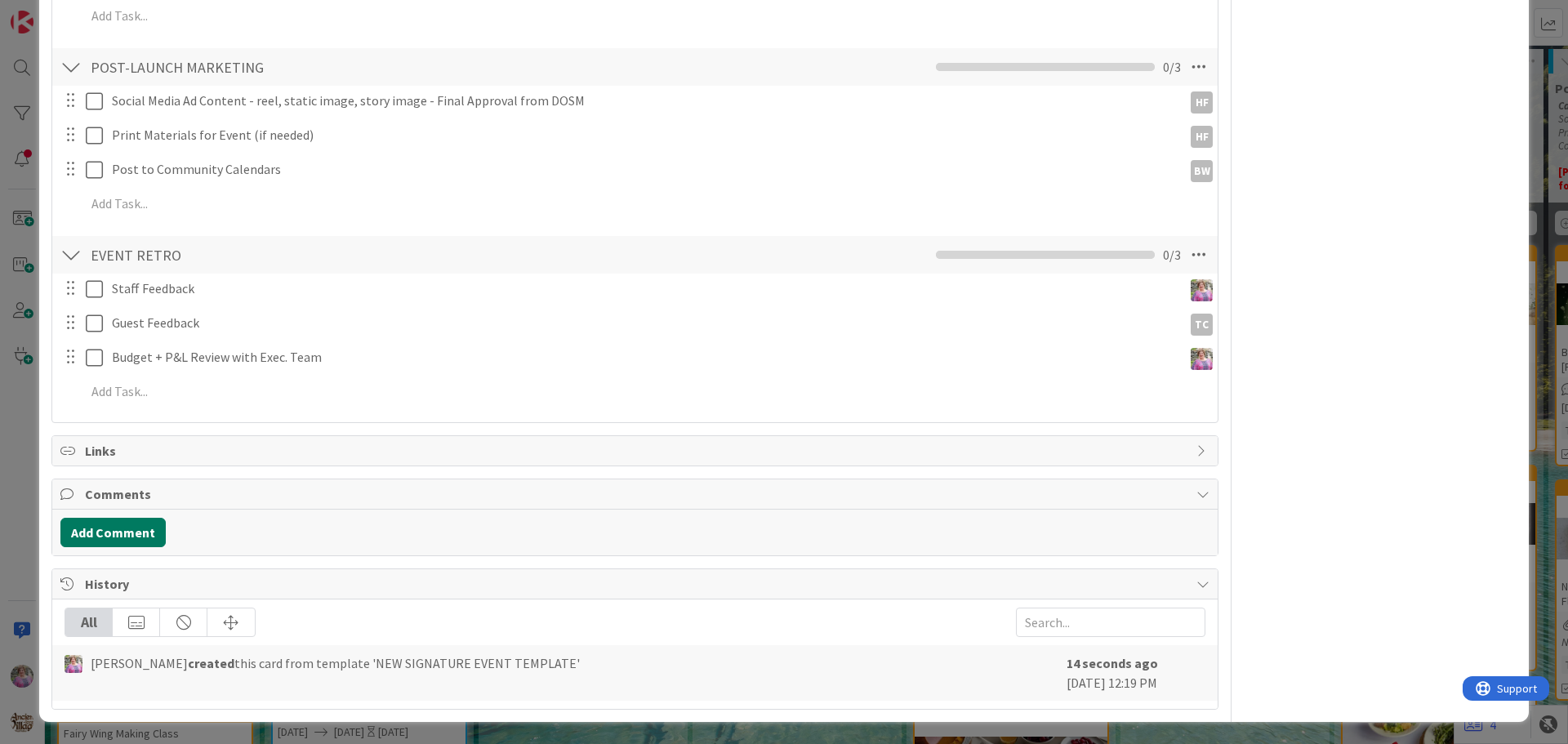
click at [135, 531] on button "Add Comment" at bounding box center [114, 532] width 106 height 30
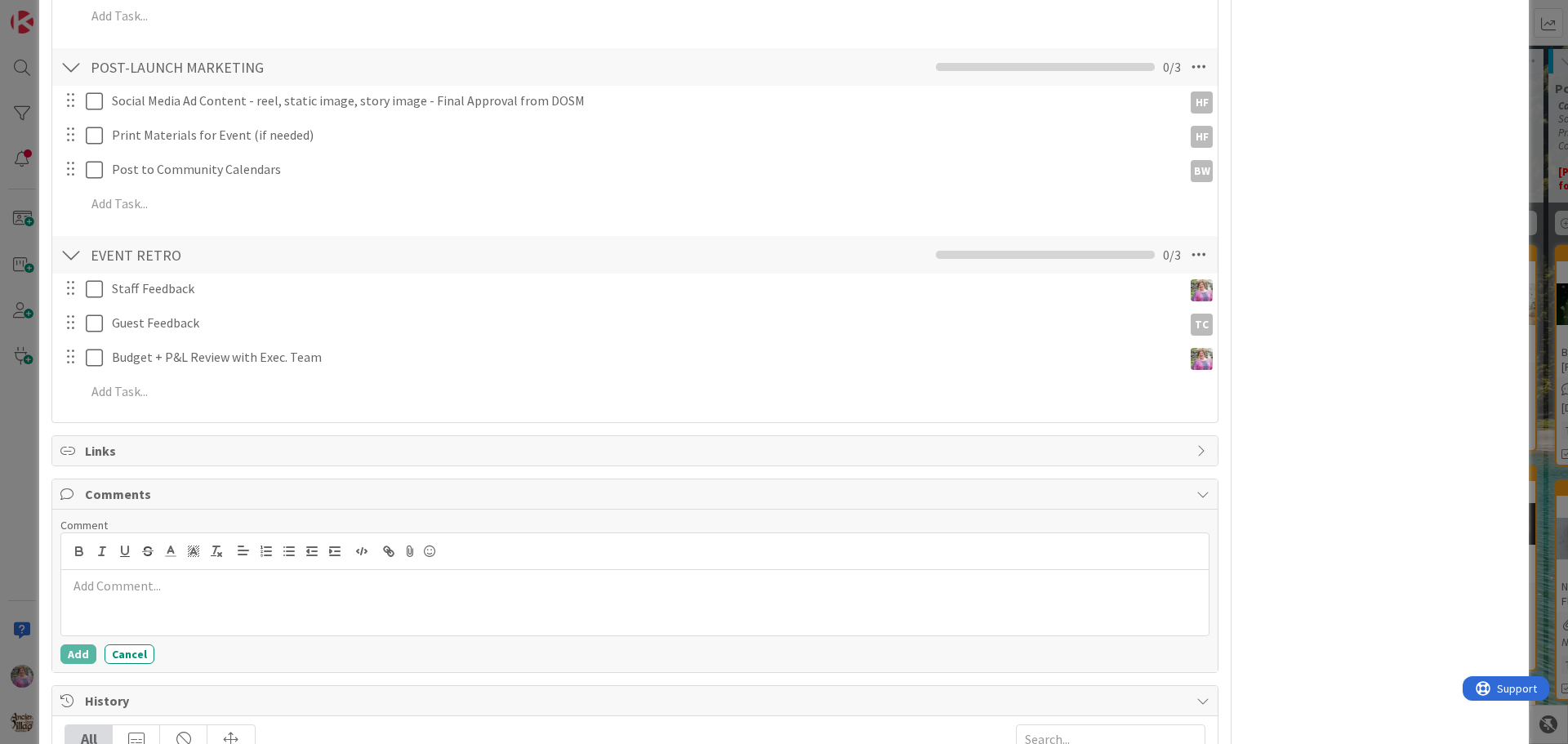
click at [193, 601] on div at bounding box center [635, 603] width 1147 height 65
click at [61, 648] on button "Add" at bounding box center [79, 654] width 36 height 20
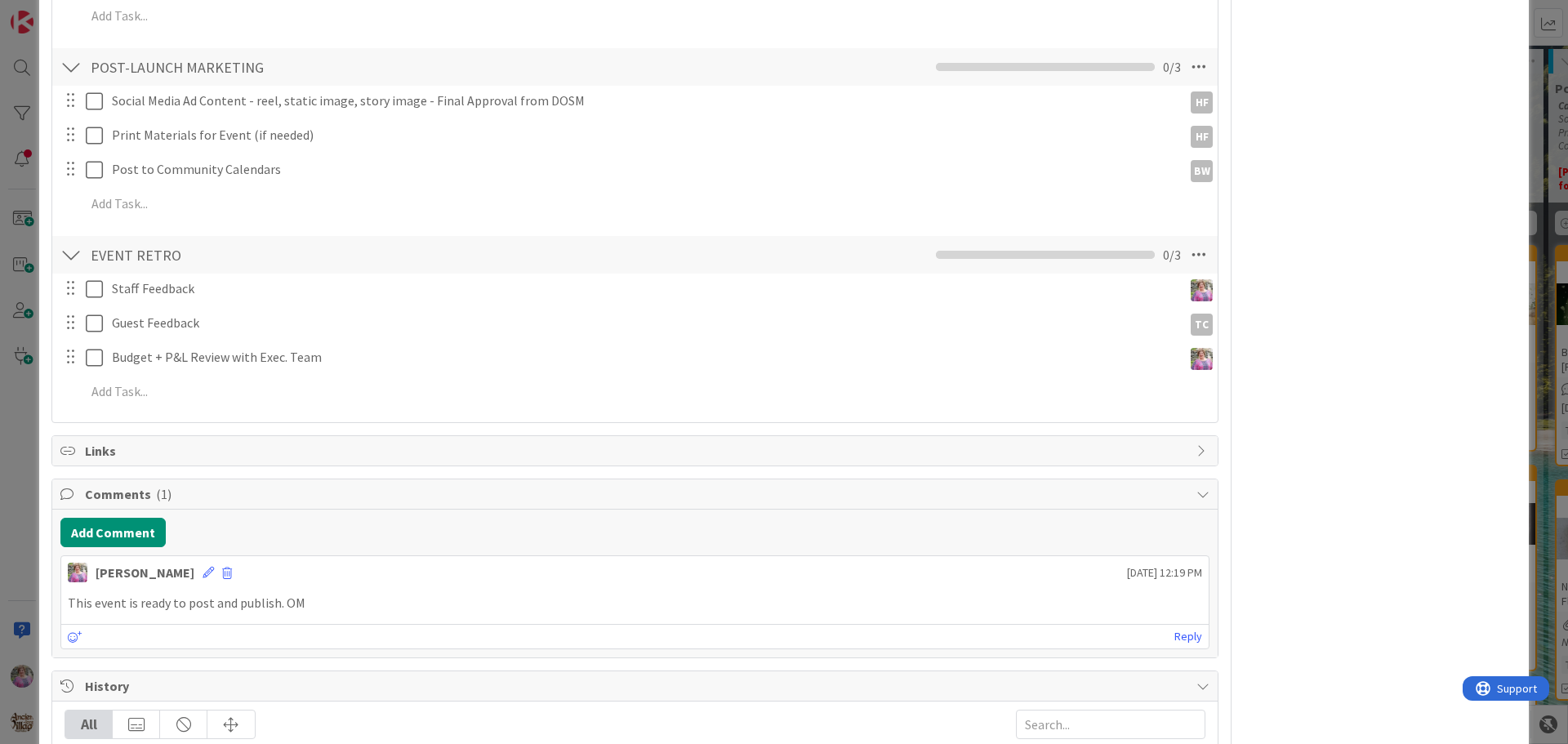
scroll to position [0, 0]
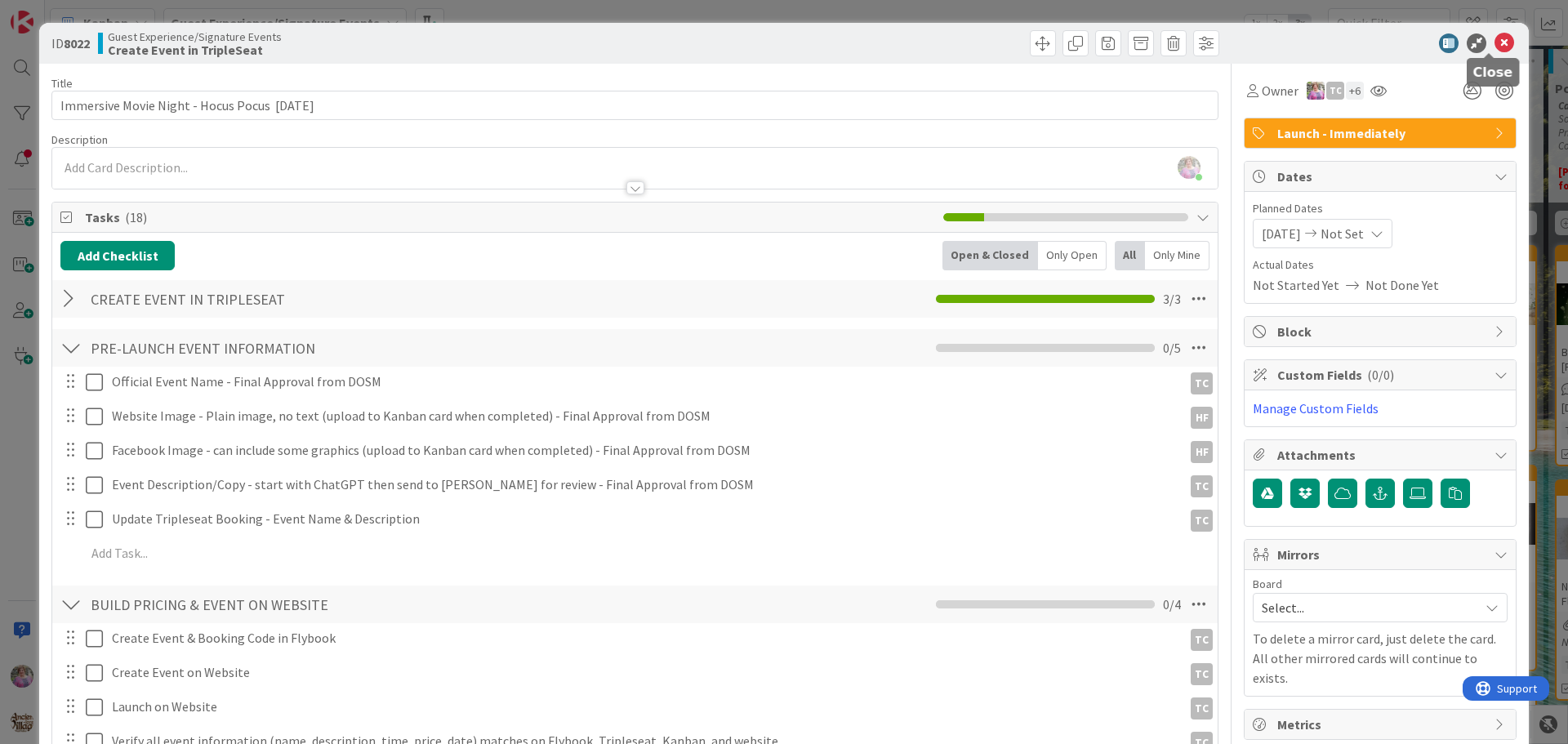
click at [1495, 45] on icon at bounding box center [1504, 43] width 20 height 20
